Goal: Task Accomplishment & Management: Complete application form

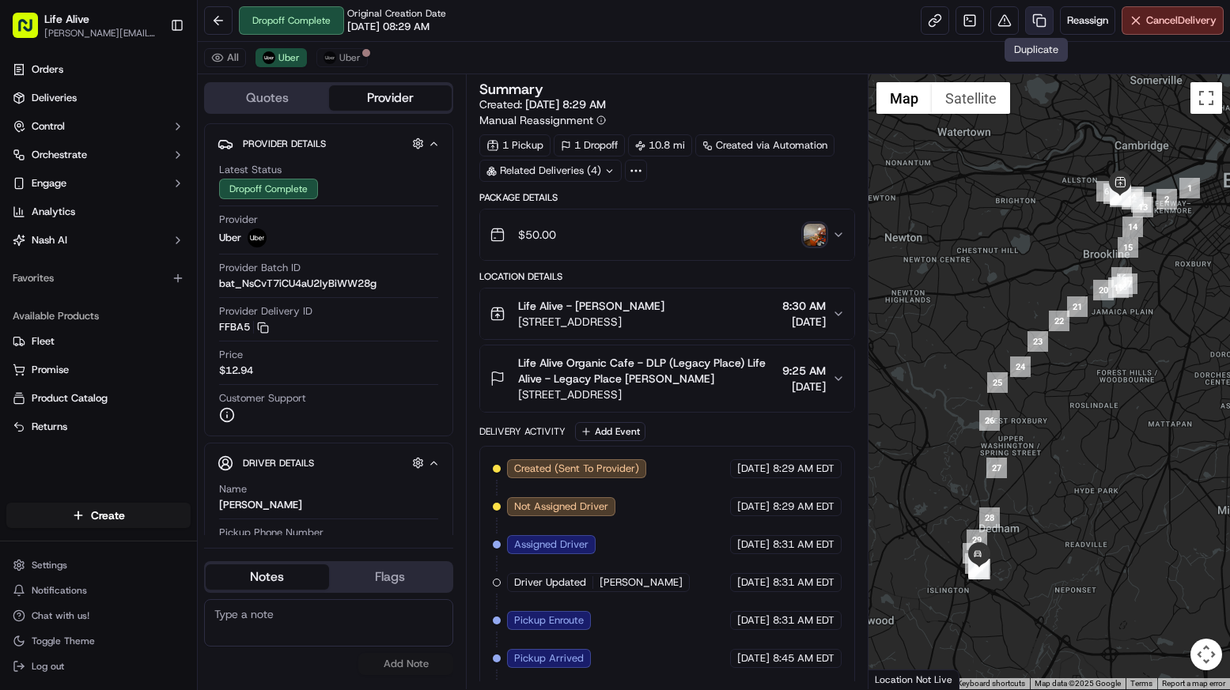
click at [1030, 30] on link at bounding box center [1039, 20] width 28 height 28
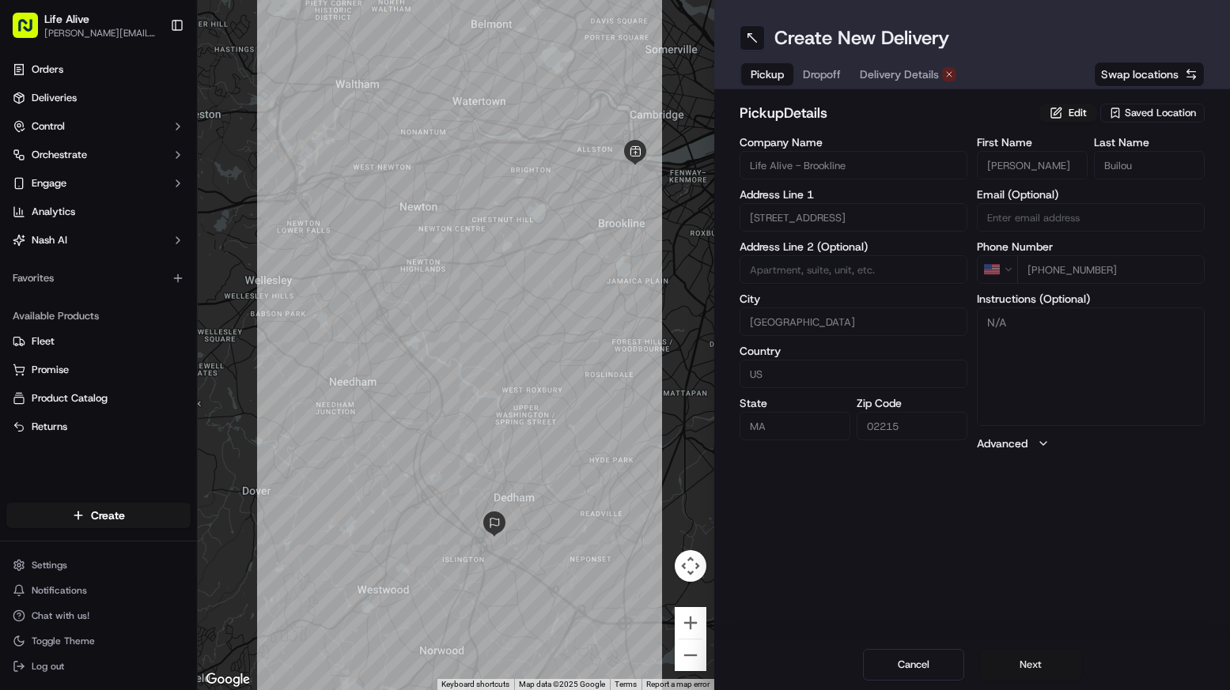
click at [1038, 671] on button "Next" at bounding box center [1030, 665] width 101 height 32
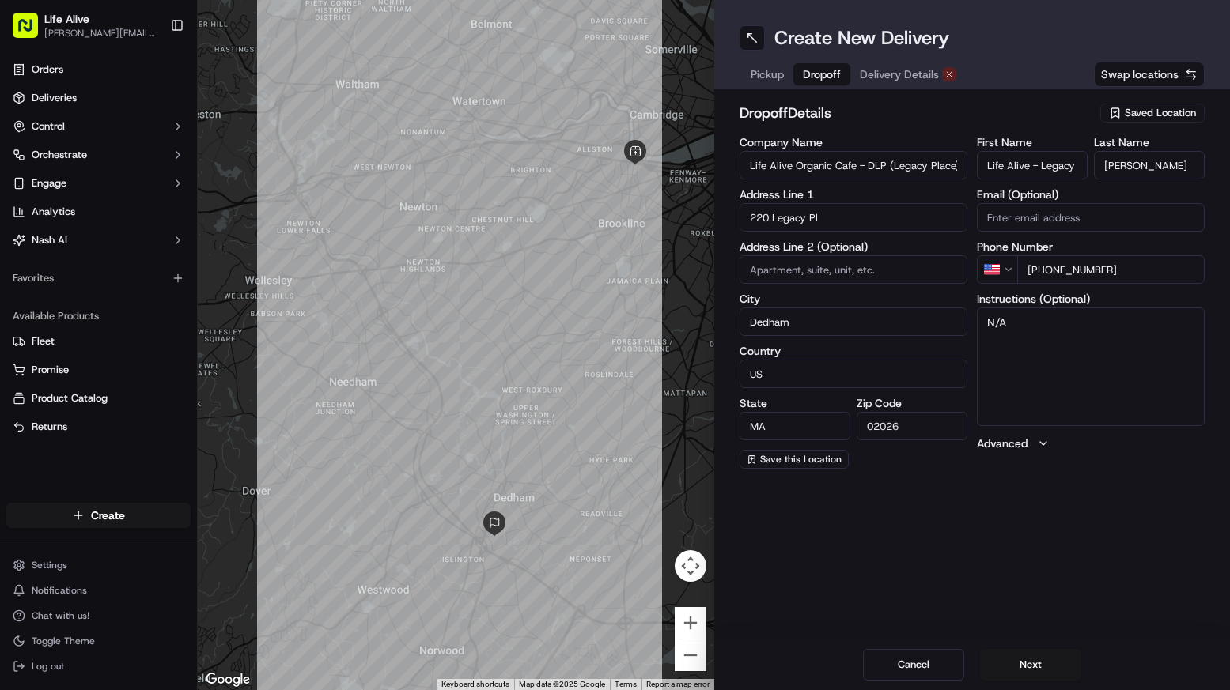
type input "[PERSON_NAME]"
drag, startPoint x: 1151, startPoint y: 278, endPoint x: 1045, endPoint y: 270, distance: 105.5
type input "[PHONE_NUMBER]"
click at [1015, 657] on button "Next" at bounding box center [1030, 665] width 101 height 32
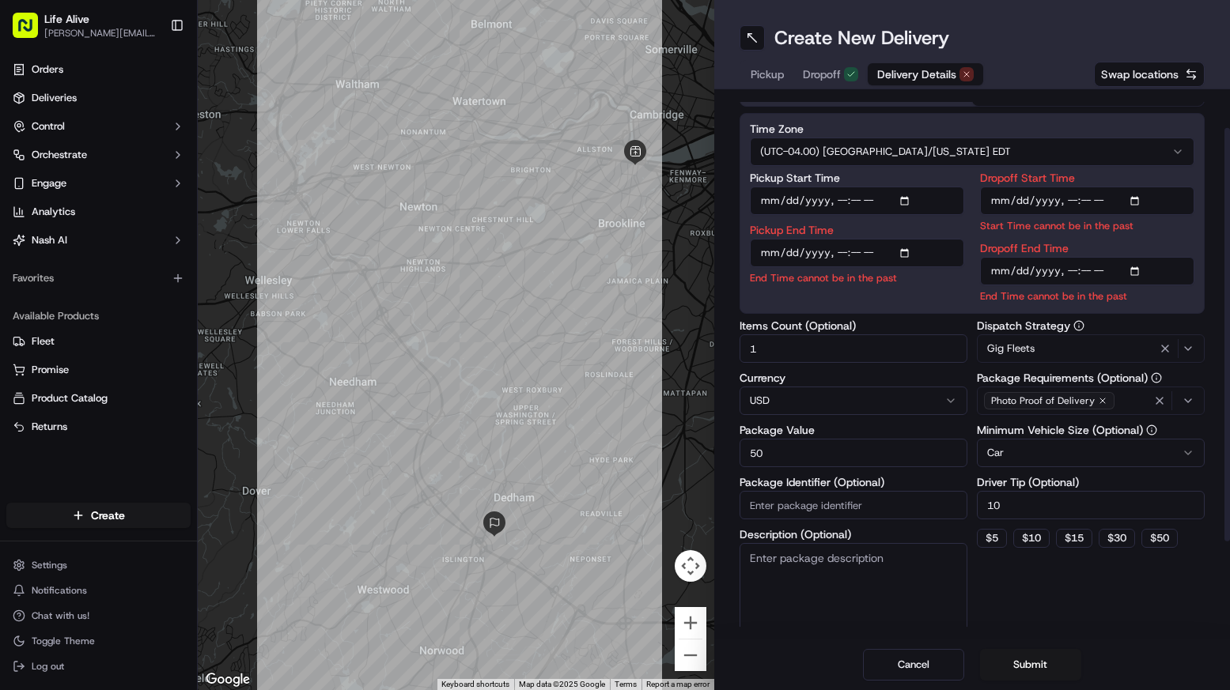
scroll to position [83, 0]
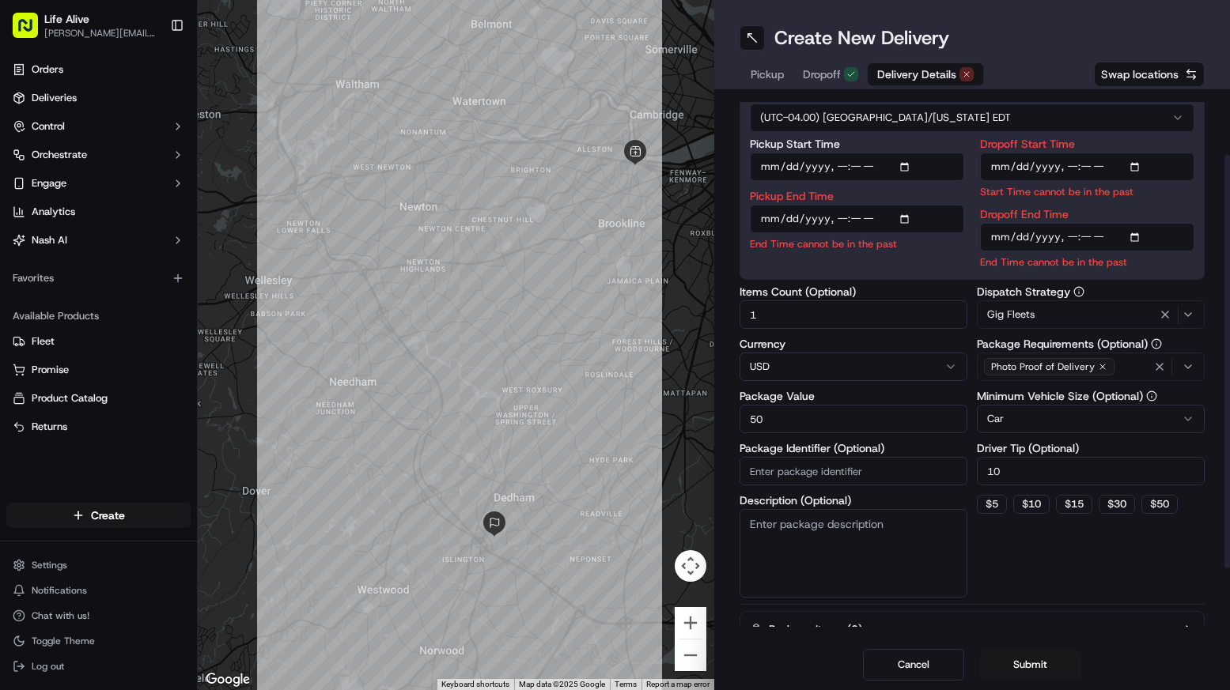
click at [817, 170] on input "Pickup Start Time" at bounding box center [857, 167] width 214 height 28
click at [791, 170] on input "Pickup Start Time" at bounding box center [857, 167] width 214 height 28
click at [770, 168] on input "Pickup Start Time" at bounding box center [857, 167] width 214 height 28
click at [852, 171] on input "Pickup Start Time" at bounding box center [857, 167] width 214 height 28
click at [874, 167] on input "Pickup Start Time" at bounding box center [857, 167] width 214 height 28
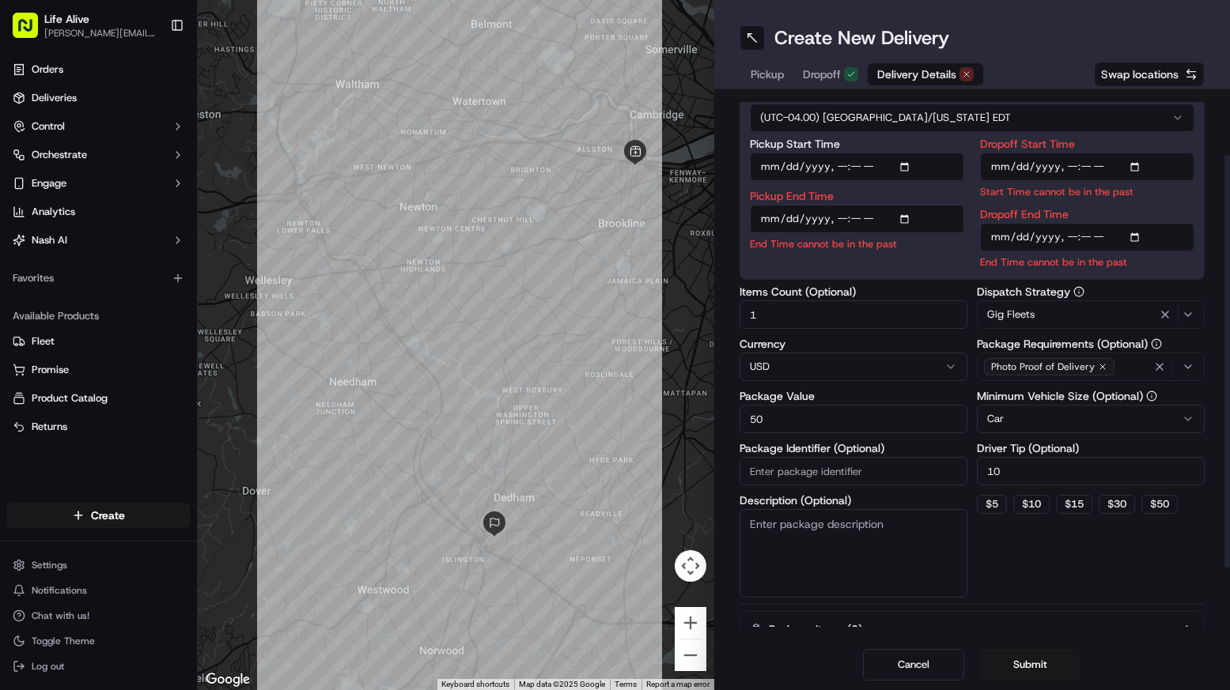
click at [842, 170] on input "Pickup Start Time" at bounding box center [857, 167] width 214 height 28
click at [969, 191] on div "Pickup Start Time Pickup End Time End Time cannot be in the past Dropoff Start …" at bounding box center [972, 203] width 445 height 131
